Goal: Task Accomplishment & Management: Manage account settings

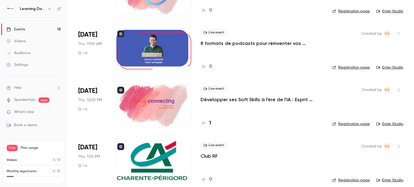
scroll to position [752, 0]
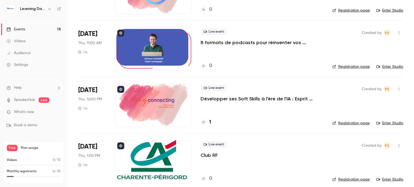
click at [171, 47] on div at bounding box center [153, 48] width 77 height 43
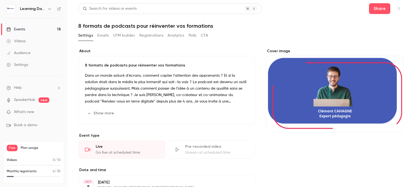
click at [176, 26] on h1 "8 formats de podcasts pour réinventer vos formations" at bounding box center [240, 26] width 325 height 6
click at [102, 35] on button "Emails" at bounding box center [102, 35] width 11 height 9
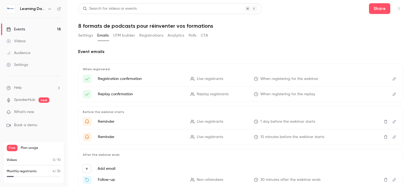
click at [87, 34] on button "Settings" at bounding box center [85, 35] width 15 height 9
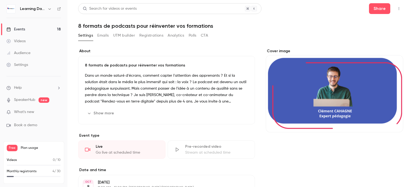
click at [111, 28] on h1 "8 formats de podcasts pour réinventer vos formations" at bounding box center [240, 26] width 325 height 6
click at [394, 11] on button "button" at bounding box center [398, 8] width 9 height 9
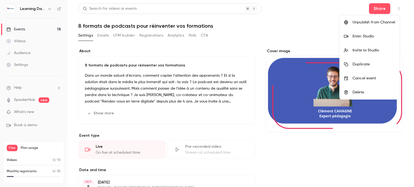
click at [253, 148] on div at bounding box center [207, 93] width 414 height 187
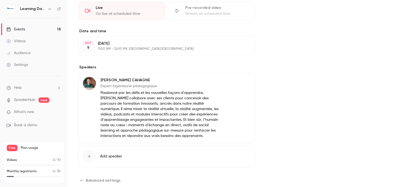
scroll to position [152, 0]
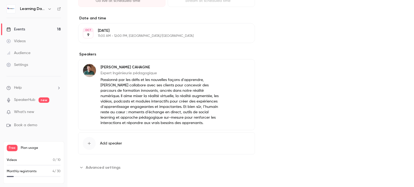
click at [103, 166] on span "Advanced settings" at bounding box center [103, 168] width 35 height 6
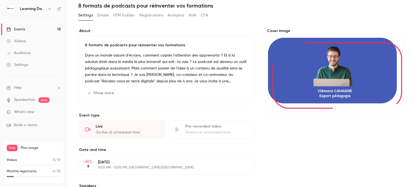
scroll to position [0, 0]
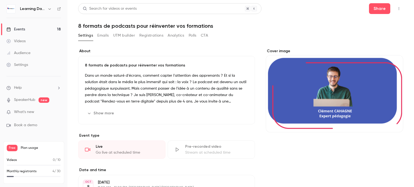
click at [107, 25] on h1 "8 formats de podcasts pour réinventer vos formations" at bounding box center [240, 26] width 325 height 6
click at [215, 26] on h1 "8 formats de podcasts pour réinventer vos formations" at bounding box center [240, 26] width 325 height 6
click at [210, 26] on h1 "8 formats de podcasts pour réinventer vos formations" at bounding box center [240, 26] width 325 height 6
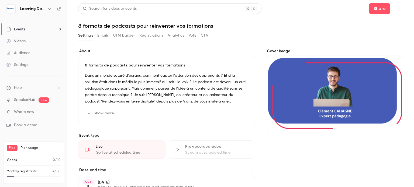
click at [196, 25] on h1 "8 formats de podcasts pour réinventer vos formations" at bounding box center [240, 26] width 325 height 6
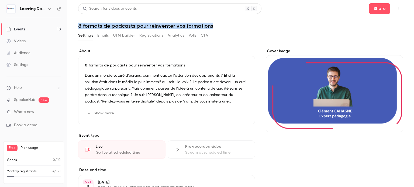
drag, startPoint x: 216, startPoint y: 27, endPoint x: 77, endPoint y: 18, distance: 139.3
click at [77, 18] on main "Search for videos or events Share 8 formats de podcasts pour réinventer vos for…" at bounding box center [240, 93] width 347 height 187
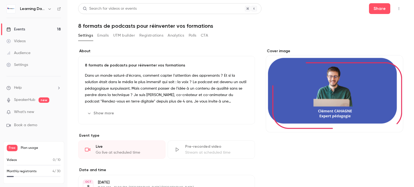
click at [176, 63] on p "8 formats de podcasts pour réinventer vos formations" at bounding box center [166, 65] width 163 height 5
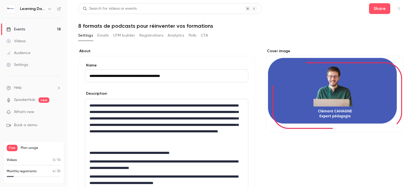
drag, startPoint x: 188, startPoint y: 76, endPoint x: 71, endPoint y: 72, distance: 117.0
click at [71, 72] on main "**********" at bounding box center [240, 93] width 347 height 187
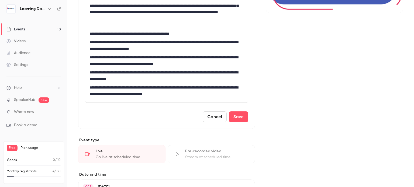
scroll to position [123, 0]
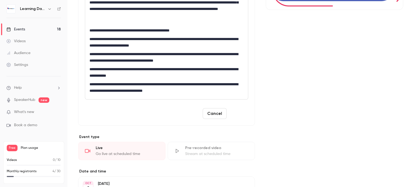
type input "**********"
click at [237, 119] on button "Save" at bounding box center [238, 113] width 19 height 11
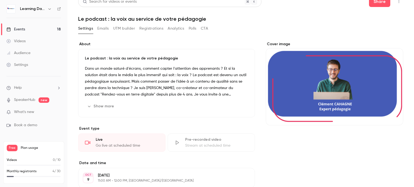
scroll to position [0, 0]
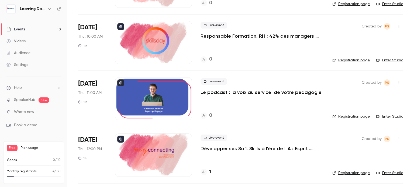
scroll to position [701, 0]
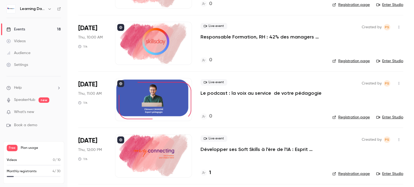
click at [155, 98] on div at bounding box center [153, 99] width 77 height 43
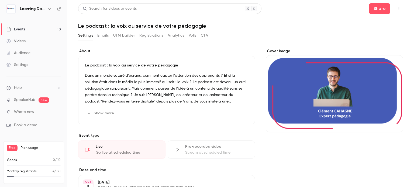
click at [147, 91] on p "Dans un monde saturé d'écrans, comment capter l'attention des apprenants ? Et s…" at bounding box center [166, 88] width 163 height 32
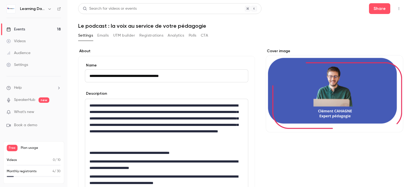
click at [147, 91] on form "**********" at bounding box center [166, 152] width 163 height 179
click at [133, 122] on p "**********" at bounding box center [165, 124] width 152 height 45
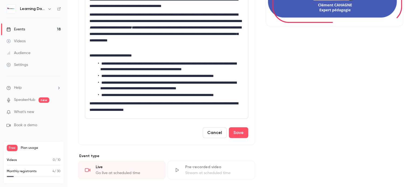
scroll to position [107, 0]
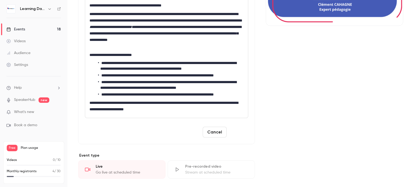
click at [236, 136] on button "Save" at bounding box center [238, 132] width 19 height 11
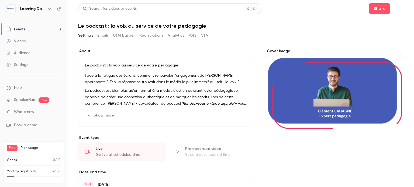
scroll to position [0, 0]
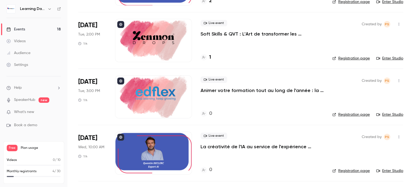
scroll to position [254, 0]
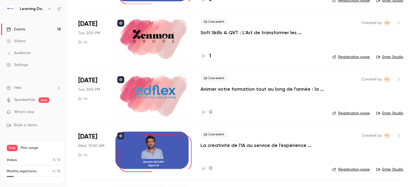
click at [229, 89] on p "Animer votre formation tout au long de l'année : la clé de l'engagement apprena…" at bounding box center [261, 89] width 123 height 6
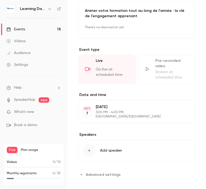
scroll to position [144, 0]
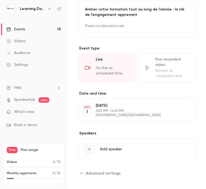
click at [90, 147] on icon "button" at bounding box center [89, 149] width 4 height 4
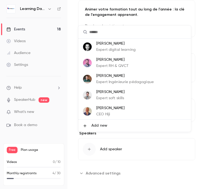
click at [92, 126] on span "Add new" at bounding box center [99, 126] width 16 height 6
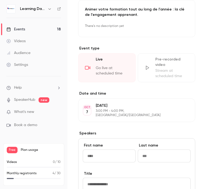
scroll to position [144, 0]
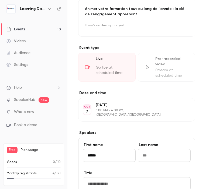
type input "******"
click at [147, 150] on input "Last name" at bounding box center [164, 155] width 53 height 13
type input "*******"
click at [116, 182] on input "Title" at bounding box center [137, 184] width 108 height 13
paste input "**********"
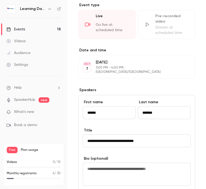
scroll to position [187, 0]
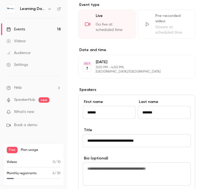
type input "**********"
click at [116, 182] on textarea at bounding box center [137, 174] width 108 height 23
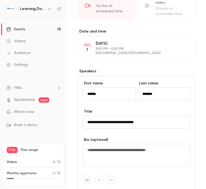
scroll to position [285, 0]
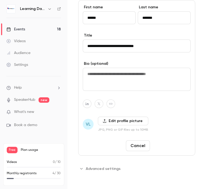
click at [177, 147] on button "Save changes" at bounding box center [171, 146] width 39 height 11
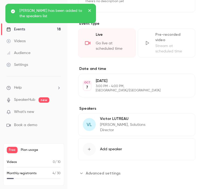
click at [117, 117] on p "Victor LUTREAU" at bounding box center [130, 118] width 60 height 5
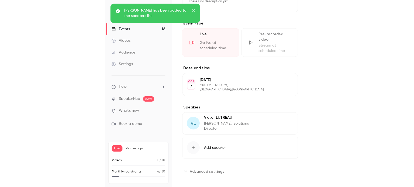
scroll to position [285, 0]
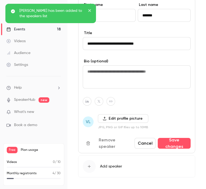
click at [113, 121] on label "Edit profile picture" at bounding box center [123, 119] width 50 height 9
click at [0, 0] on input "Edit profile picture" at bounding box center [0, 0] width 0 height 0
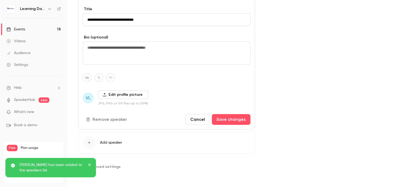
scroll to position [207, 0]
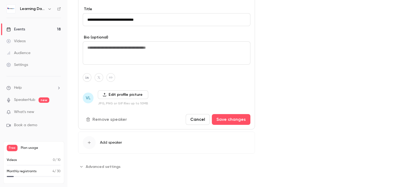
click at [124, 99] on div "Edit profile picture JPG, PNG or GIF files up to 10MB" at bounding box center [123, 98] width 50 height 15
click at [124, 95] on label "Edit profile picture" at bounding box center [123, 95] width 50 height 9
click at [0, 0] on input "Edit profile picture" at bounding box center [0, 0] width 0 height 0
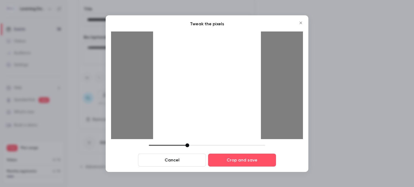
drag, startPoint x: 239, startPoint y: 85, endPoint x: 239, endPoint y: 98, distance: 12.9
click at [239, 98] on div at bounding box center [207, 86] width 108 height 108
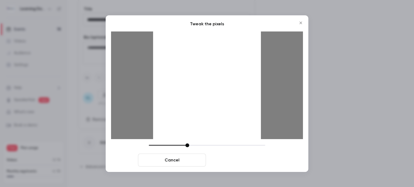
click at [246, 162] on button "Crop and save" at bounding box center [242, 160] width 68 height 13
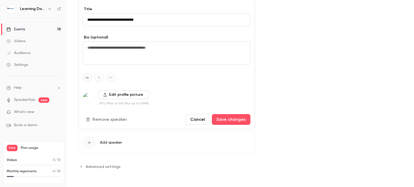
click at [86, 77] on icon "button" at bounding box center [87, 77] width 4 height 3
drag, startPoint x: 148, startPoint y: 16, endPoint x: 80, endPoint y: 11, distance: 68.3
click at [80, 11] on div "**********" at bounding box center [166, 52] width 177 height 156
click at [87, 78] on icon "button" at bounding box center [87, 77] width 4 height 3
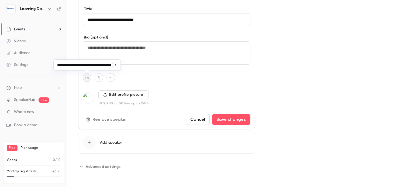
type input "**********"
click at [178, 90] on div "**********" at bounding box center [166, 52] width 177 height 156
click at [236, 120] on button "Save changes" at bounding box center [231, 119] width 39 height 11
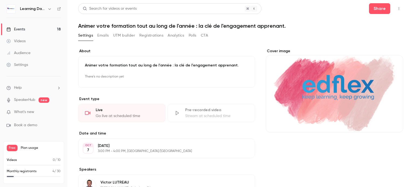
click at [144, 72] on p "There's no description yet" at bounding box center [166, 76] width 163 height 9
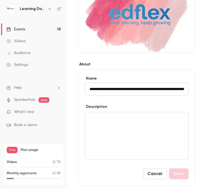
scroll to position [81, 0]
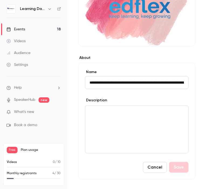
click at [102, 119] on div "editor" at bounding box center [136, 129] width 103 height 47
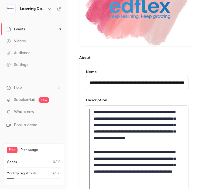
scroll to position [0, 0]
click at [141, 148] on blockquote "**********" at bounding box center [134, 128] width 91 height 39
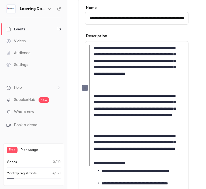
scroll to position [147, 0]
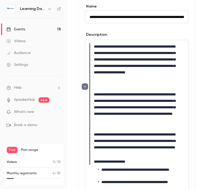
click at [117, 132] on blockquote "**********" at bounding box center [134, 143] width 91 height 27
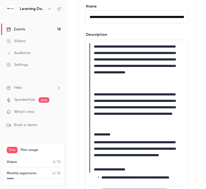
click at [117, 132] on blockquote "**********" at bounding box center [134, 134] width 91 height 8
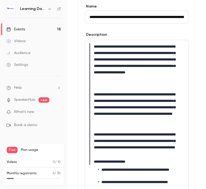
click at [116, 128] on blockquote "**********" at bounding box center [134, 110] width 91 height 40
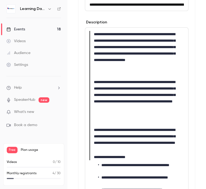
scroll to position [158, 0]
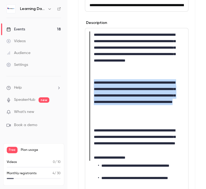
drag, startPoint x: 109, startPoint y: 118, endPoint x: 93, endPoint y: 81, distance: 40.1
click at [93, 81] on blockquote "**********" at bounding box center [134, 98] width 91 height 40
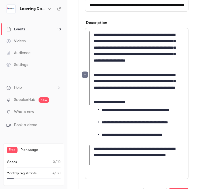
click at [139, 72] on blockquote "**********" at bounding box center [134, 83] width 91 height 27
click at [141, 67] on blockquote "**********" at bounding box center [134, 51] width 91 height 39
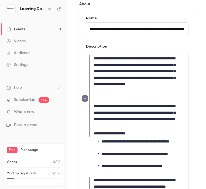
scroll to position [132, 0]
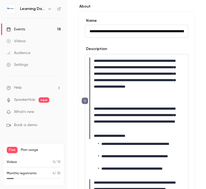
click at [151, 94] on blockquote "**********" at bounding box center [134, 77] width 91 height 39
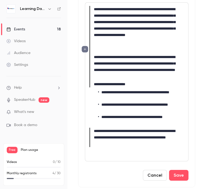
scroll to position [184, 0]
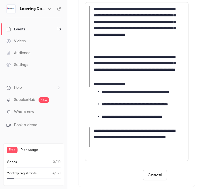
click at [177, 178] on button "Save" at bounding box center [178, 175] width 19 height 11
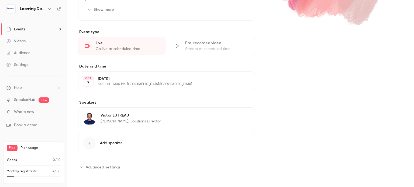
scroll to position [0, 0]
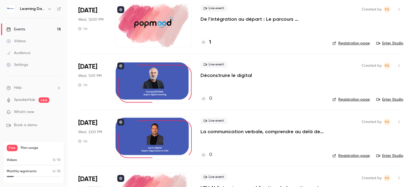
scroll to position [527, 0]
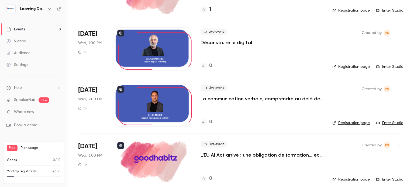
click at [217, 99] on p "La communication verbale, comprendre au delà des mots pour installer la confian…" at bounding box center [261, 99] width 123 height 6
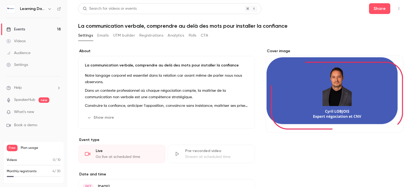
click at [91, 118] on icon "button" at bounding box center [89, 118] width 4 height 4
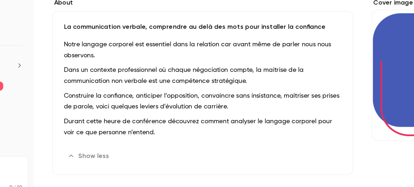
click at [115, 120] on p "Durant cette heure de conférence découvrez comment analyser le langage corporel…" at bounding box center [166, 124] width 163 height 13
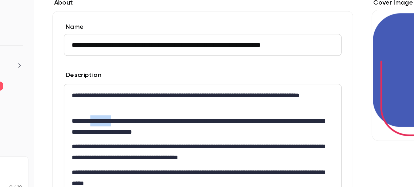
click at [115, 120] on p "**********" at bounding box center [165, 123] width 152 height 13
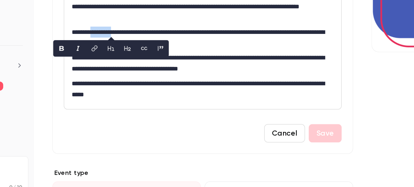
scroll to position [58, 0]
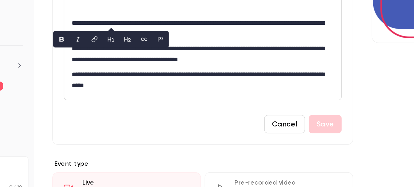
click at [122, 96] on p "**********" at bounding box center [165, 96] width 152 height 13
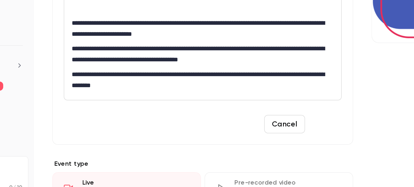
click at [236, 126] on button "Save" at bounding box center [238, 122] width 19 height 11
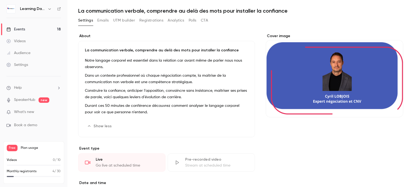
scroll to position [0, 0]
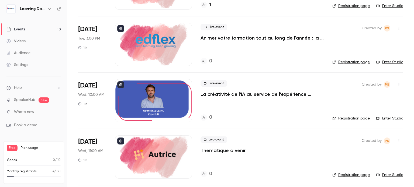
scroll to position [306, 0]
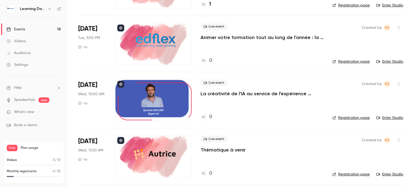
drag, startPoint x: 140, startPoint y: 75, endPoint x: 209, endPoint y: 36, distance: 79.2
click at [209, 36] on p "Animer votre formation tout au long de l'année : la clé de l'engagement apprena…" at bounding box center [261, 37] width 123 height 6
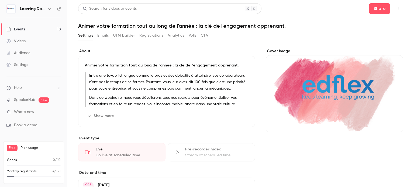
click at [221, 26] on h1 "Animer votre formation tout au long de l'année : la clé de l'engagement apprena…" at bounding box center [240, 26] width 325 height 6
click at [189, 91] on p "Entre une to-do list longue comme le bras et des objectifs à atteindre, vos col…" at bounding box center [168, 81] width 159 height 19
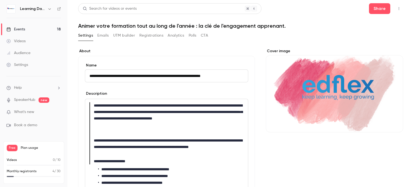
drag, startPoint x: 234, startPoint y: 77, endPoint x: 71, endPoint y: 78, distance: 163.0
click at [71, 78] on main "**********" at bounding box center [240, 93] width 347 height 187
drag, startPoint x: 103, startPoint y: 74, endPoint x: 133, endPoint y: 73, distance: 30.2
click at [133, 73] on input "**********" at bounding box center [165, 76] width 161 height 13
click at [148, 74] on input "**********" at bounding box center [165, 76] width 161 height 13
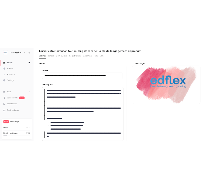
scroll to position [23, 0]
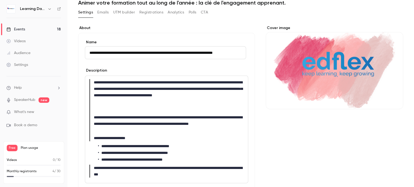
type input "**********"
click at [122, 136] on blockquote "**********" at bounding box center [165, 138] width 152 height 8
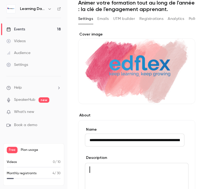
click at [106, 169] on blockquote "editor" at bounding box center [134, 170] width 91 height 6
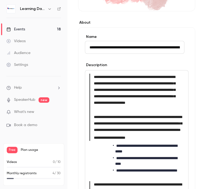
scroll to position [119, 0]
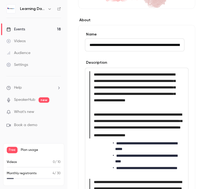
click at [142, 109] on blockquote "**********" at bounding box center [134, 90] width 91 height 39
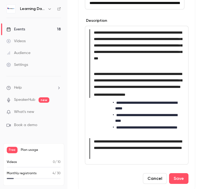
scroll to position [161, 0]
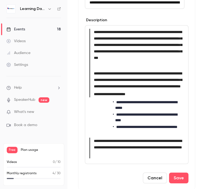
click at [146, 90] on blockquote "**********" at bounding box center [136, 79] width 94 height 21
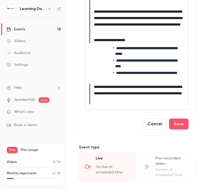
scroll to position [224, 0]
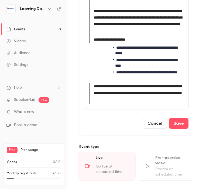
click at [139, 81] on li "**********" at bounding box center [139, 75] width 82 height 11
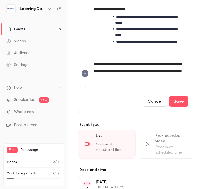
scroll to position [255, 0]
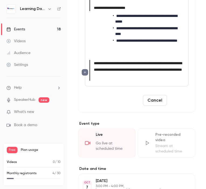
click at [177, 106] on button "Save" at bounding box center [178, 100] width 19 height 11
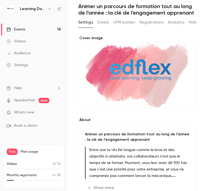
scroll to position [0, 0]
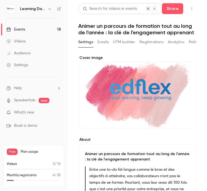
click at [13, 9] on img at bounding box center [11, 9] width 9 height 9
click at [29, 9] on h6 "Learning Days" at bounding box center [32, 8] width 25 height 5
click at [58, 9] on icon at bounding box center [59, 9] width 4 height 4
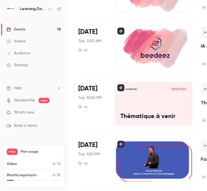
scroll to position [78, 0]
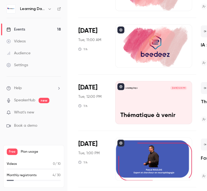
click at [150, 53] on div at bounding box center [153, 45] width 77 height 43
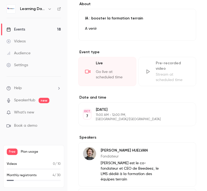
scroll to position [178, 0]
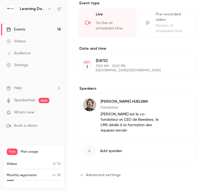
click at [123, 105] on p "Fondateur" at bounding box center [131, 107] width 60 height 5
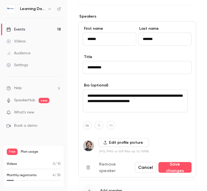
scroll to position [250, 0]
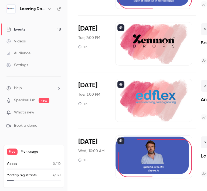
click at [27, 100] on link "SpeakerHub" at bounding box center [24, 100] width 21 height 6
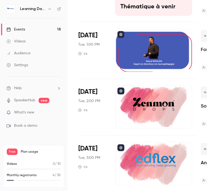
scroll to position [185, 0]
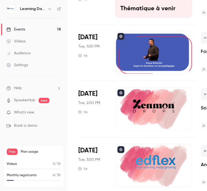
click at [161, 98] on div at bounding box center [153, 108] width 77 height 43
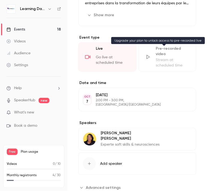
scroll to position [206, 0]
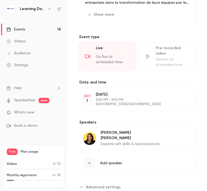
click at [126, 141] on p "Experte soft skills & neurosciences" at bounding box center [131, 143] width 60 height 5
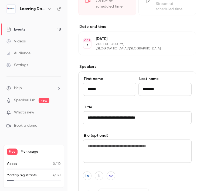
scroll to position [262, 0]
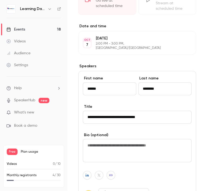
drag, startPoint x: 148, startPoint y: 112, endPoint x: 79, endPoint y: 115, distance: 69.9
click at [79, 115] on div "**********" at bounding box center [137, 149] width 118 height 156
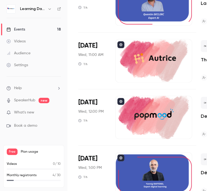
scroll to position [405, 0]
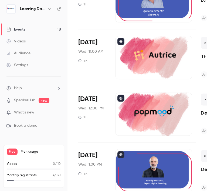
click at [148, 67] on div at bounding box center [153, 57] width 77 height 43
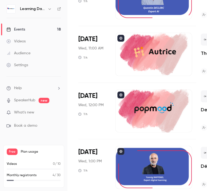
scroll to position [410, 0]
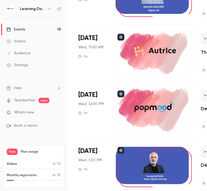
click at [149, 99] on div at bounding box center [153, 109] width 77 height 43
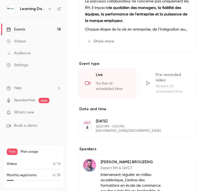
scroll to position [173, 0]
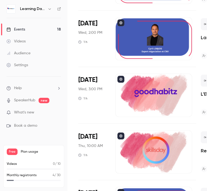
scroll to position [594, 0]
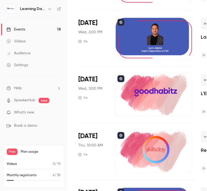
click at [161, 92] on div at bounding box center [153, 94] width 77 height 43
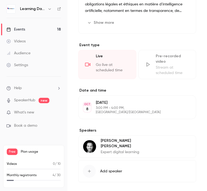
scroll to position [193, 0]
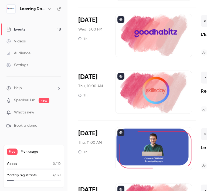
scroll to position [654, 0]
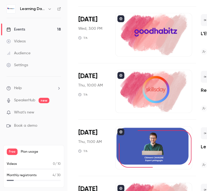
click at [149, 96] on div at bounding box center [153, 91] width 77 height 43
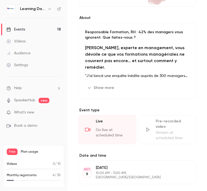
scroll to position [207, 0]
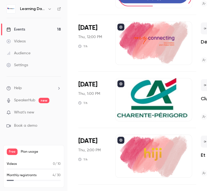
scroll to position [815, 0]
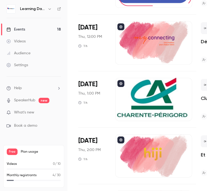
click at [148, 25] on div at bounding box center [153, 42] width 77 height 43
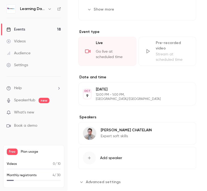
scroll to position [204, 0]
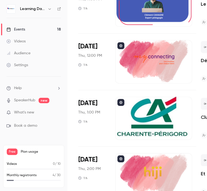
scroll to position [871, 0]
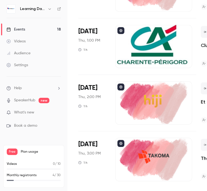
click at [147, 86] on div at bounding box center [153, 102] width 77 height 43
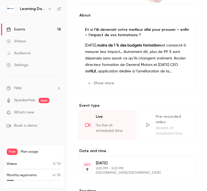
scroll to position [211, 0]
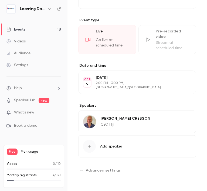
click at [68, 9] on main "Search for videos or events Share Et si l’IA devenait votre meilleur allié pour…" at bounding box center [136, 95] width 139 height 191
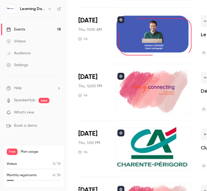
scroll to position [871, 0]
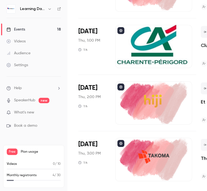
click at [145, 142] on div at bounding box center [153, 158] width 77 height 43
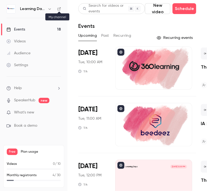
click at [58, 9] on icon at bounding box center [59, 9] width 4 height 4
